Goal: Task Accomplishment & Management: Use online tool/utility

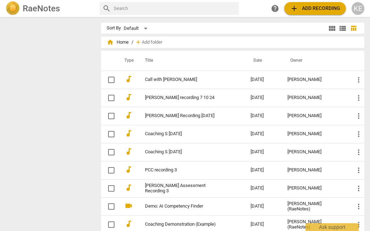
click at [299, 9] on span "add Add recording" at bounding box center [315, 8] width 50 height 8
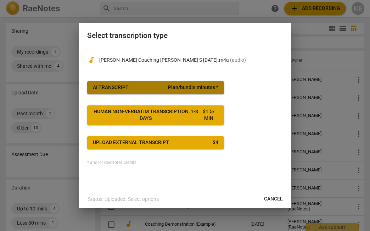
click at [146, 85] on span "AI Transcript Plan/bundle minutes *" at bounding box center [155, 87] width 125 height 7
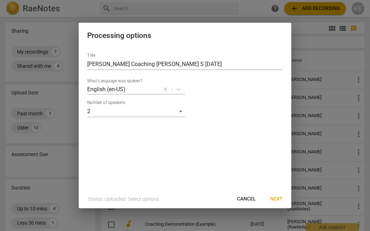
click at [275, 197] on span "Next" at bounding box center [276, 198] width 13 height 7
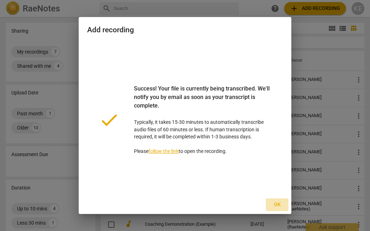
click at [275, 203] on span "Ok" at bounding box center [276, 204] width 11 height 7
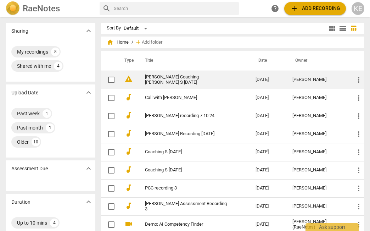
click at [189, 78] on link "[PERSON_NAME] Coaching [PERSON_NAME] S [DATE]" at bounding box center [187, 79] width 85 height 11
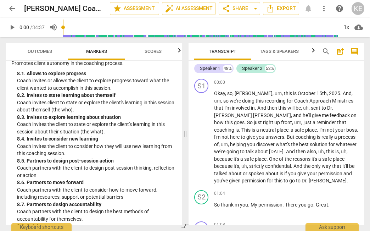
scroll to position [943, 0]
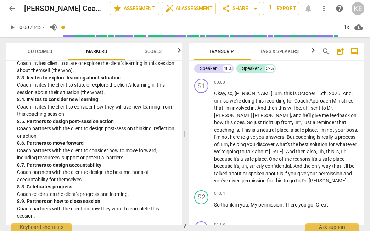
click at [46, 51] on span "Outcomes" at bounding box center [40, 51] width 24 height 5
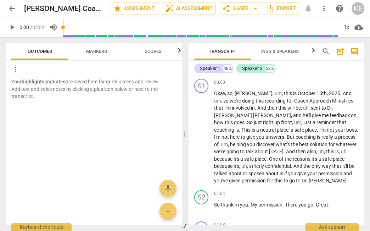
click at [155, 52] on span "Scores" at bounding box center [152, 51] width 17 height 5
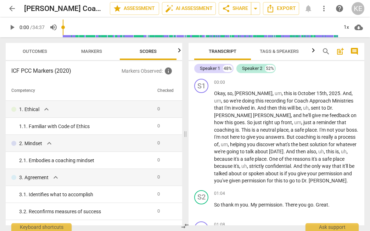
scroll to position [0, 5]
click at [36, 51] on span "Outcomes" at bounding box center [35, 51] width 24 height 5
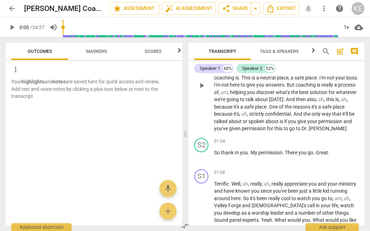
scroll to position [0, 0]
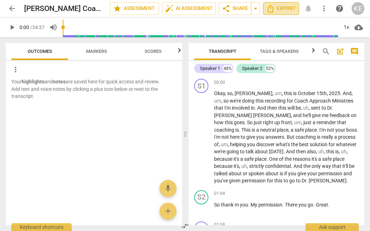
click at [283, 13] on button "Export" at bounding box center [281, 8] width 36 height 13
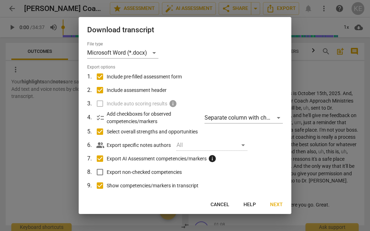
click at [220, 203] on span "Cancel" at bounding box center [219, 204] width 19 height 7
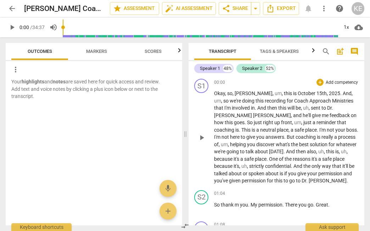
click at [277, 128] on span "place" at bounding box center [283, 130] width 12 height 6
click at [136, 11] on span "star Assessment" at bounding box center [134, 8] width 43 height 8
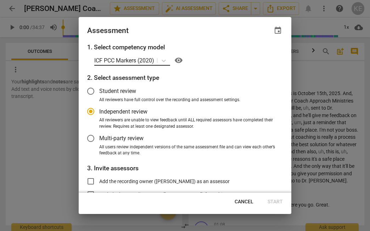
click at [157, 57] on div at bounding box center [163, 60] width 13 height 10
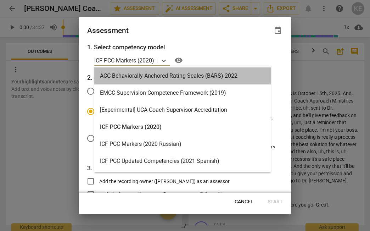
click at [172, 76] on div "ACC Behaviorally Anchored Rating Scales (BARS) 2022" at bounding box center [182, 75] width 176 height 17
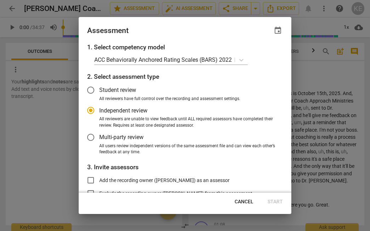
click at [123, 109] on span "Independent review" at bounding box center [123, 110] width 48 height 8
click at [99, 109] on input "Independent review" at bounding box center [90, 110] width 17 height 17
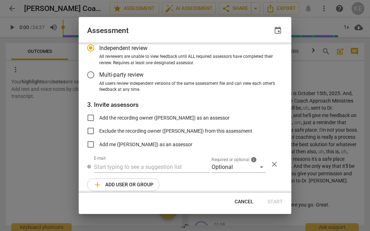
scroll to position [69, 0]
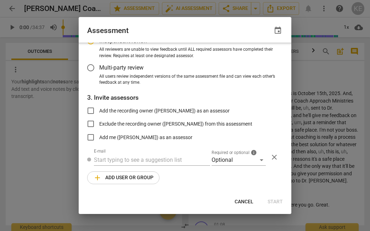
radio input "false"
click at [90, 111] on input "Add the recording owner ([PERSON_NAME]) as an assessor" at bounding box center [90, 110] width 17 height 17
checkbox input "true"
radio input "false"
click at [89, 125] on input "Exclude the recording owner ([PERSON_NAME]) from this assessment" at bounding box center [90, 123] width 17 height 17
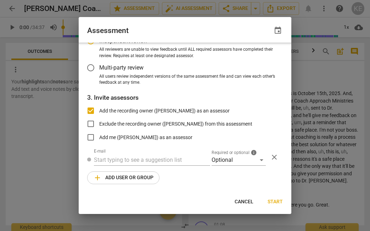
checkbox input "true"
radio input "false"
checkbox input "false"
radio input "false"
click at [90, 109] on input "Add the recording owner ([PERSON_NAME]) as an assessor" at bounding box center [90, 110] width 17 height 17
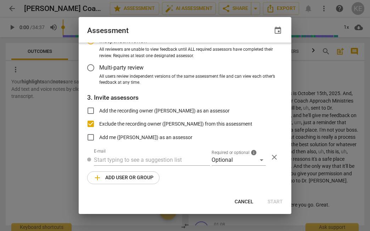
checkbox input "true"
radio input "false"
checkbox input "false"
radio input "false"
click at [91, 137] on input "Add me ([PERSON_NAME]) as an assessor" at bounding box center [90, 137] width 17 height 17
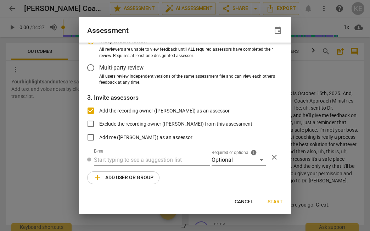
checkbox input "true"
radio input "false"
click at [94, 110] on input "Add the recording owner ([PERSON_NAME]) as an assessor" at bounding box center [90, 110] width 17 height 17
checkbox input "false"
click at [226, 162] on div "Optional" at bounding box center [238, 159] width 54 height 11
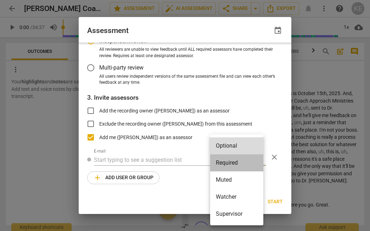
click at [226, 162] on li "Required" at bounding box center [236, 162] width 53 height 17
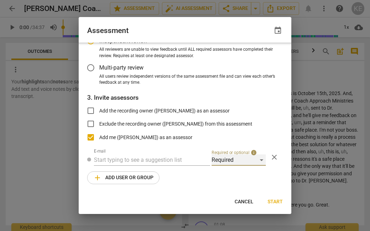
scroll to position [0, 0]
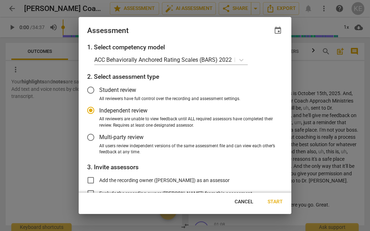
click at [274, 199] on span "Start" at bounding box center [274, 201] width 15 height 7
radio input "false"
type input "[PERSON_NAME] <[EMAIL_ADDRESS][DOMAIN_NAME]>"
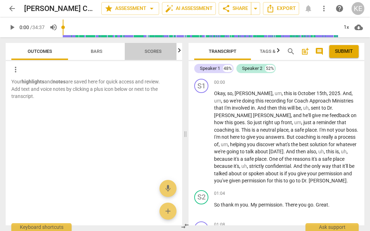
click at [148, 52] on span "Scores" at bounding box center [152, 51] width 17 height 5
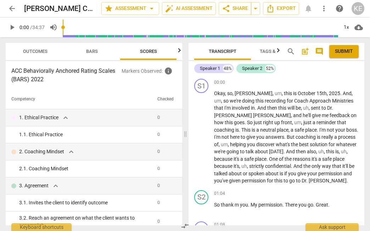
scroll to position [0, 5]
click at [91, 51] on span "Bars" at bounding box center [92, 51] width 12 height 5
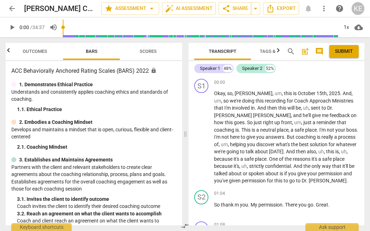
click at [39, 51] on span "Outcomes" at bounding box center [35, 51] width 24 height 5
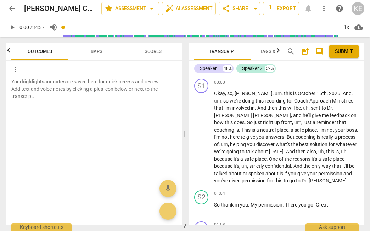
scroll to position [0, 0]
click at [179, 9] on span "auto_fix_high AI Assessment" at bounding box center [188, 8] width 47 height 8
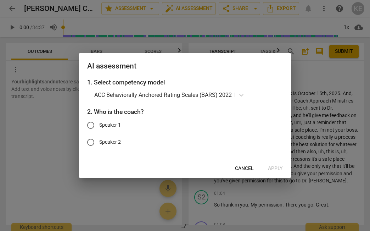
click at [90, 125] on input "Speaker 1" at bounding box center [90, 125] width 17 height 17
radio input "true"
click at [275, 167] on span "Apply" at bounding box center [275, 168] width 15 height 7
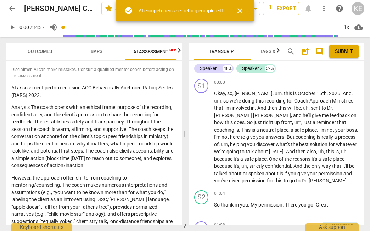
scroll to position [0, 9]
